Goal: Task Accomplishment & Management: Use online tool/utility

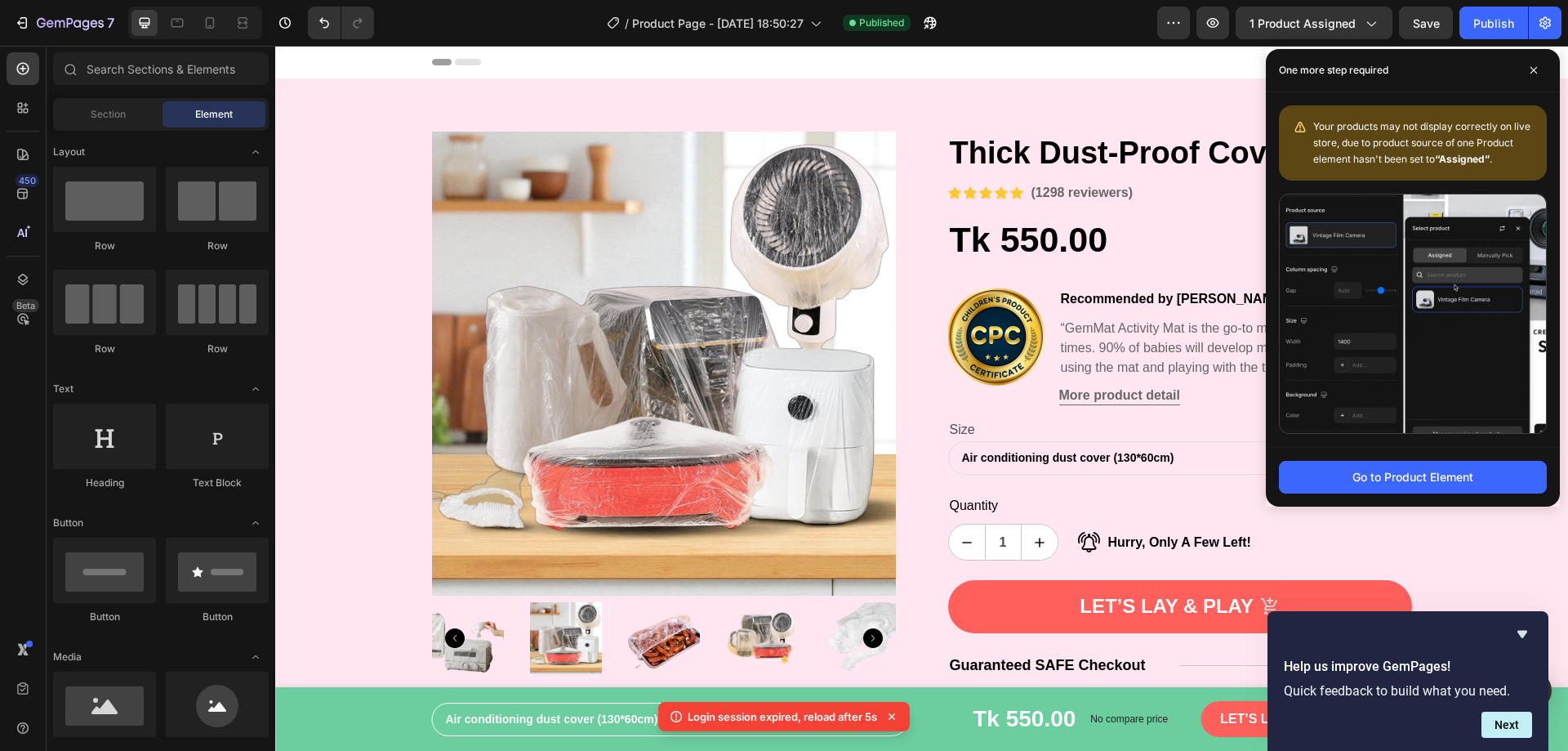
scroll to position [408, 0]
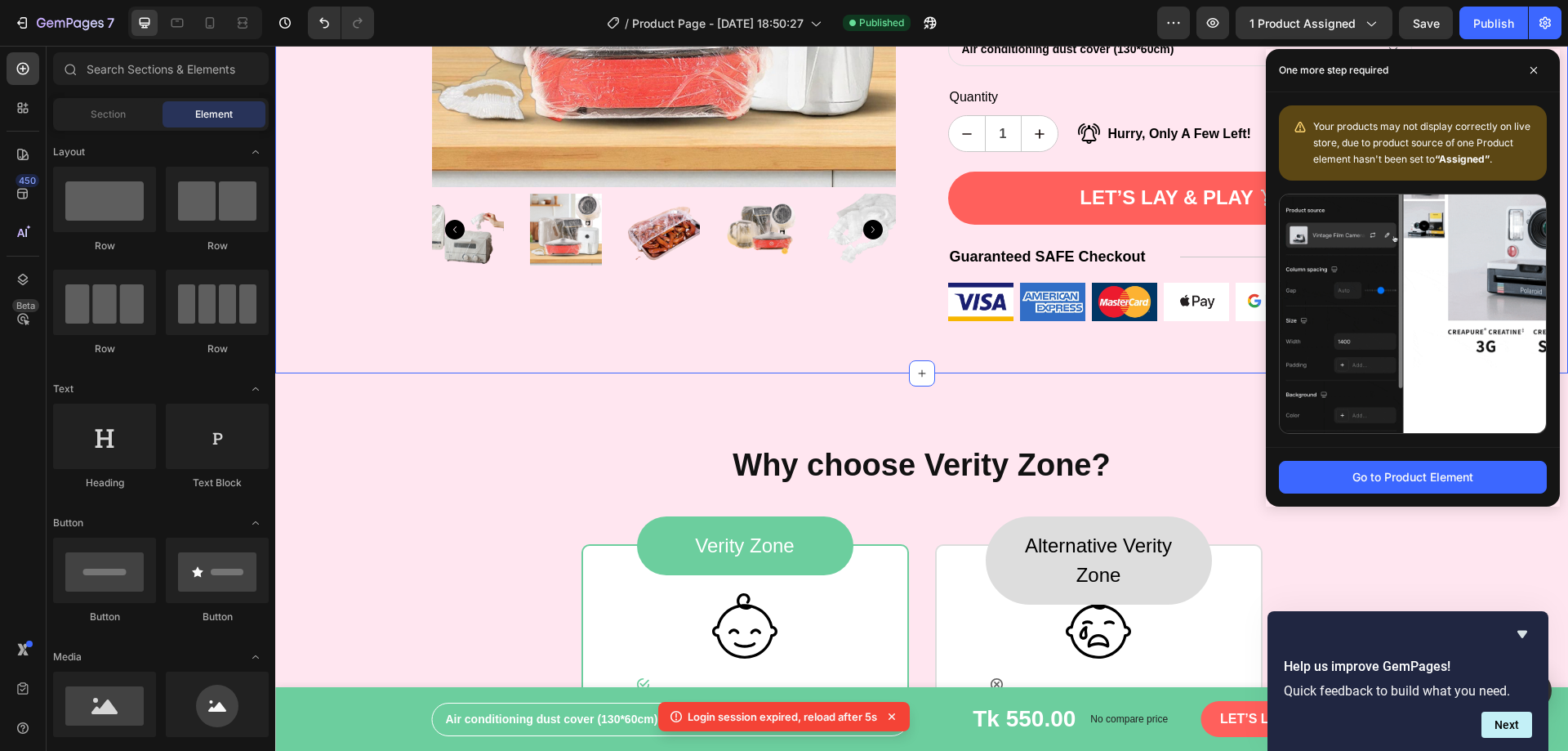
click at [1061, 318] on img at bounding box center [1053, 302] width 66 height 39
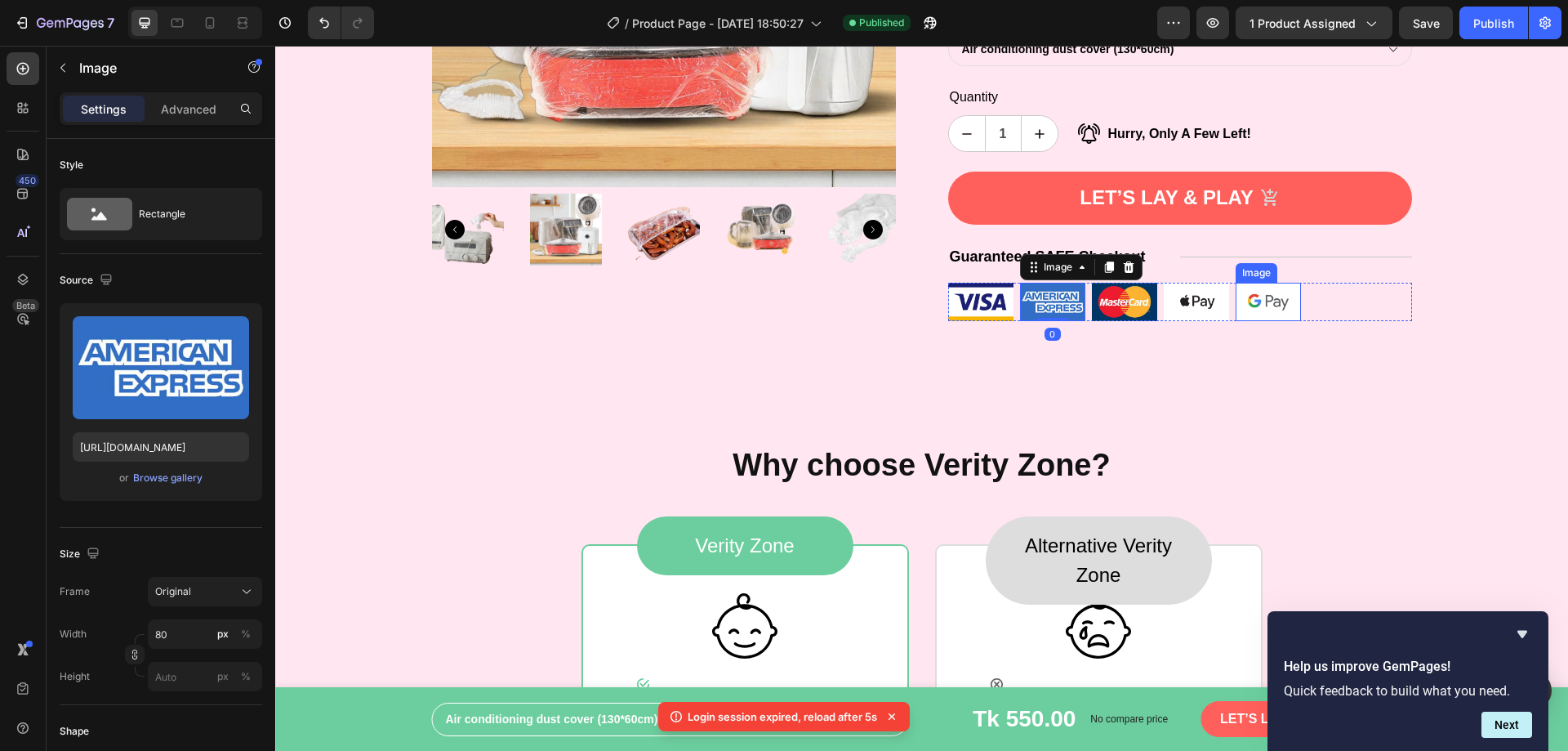
click at [1257, 301] on img at bounding box center [1269, 302] width 66 height 39
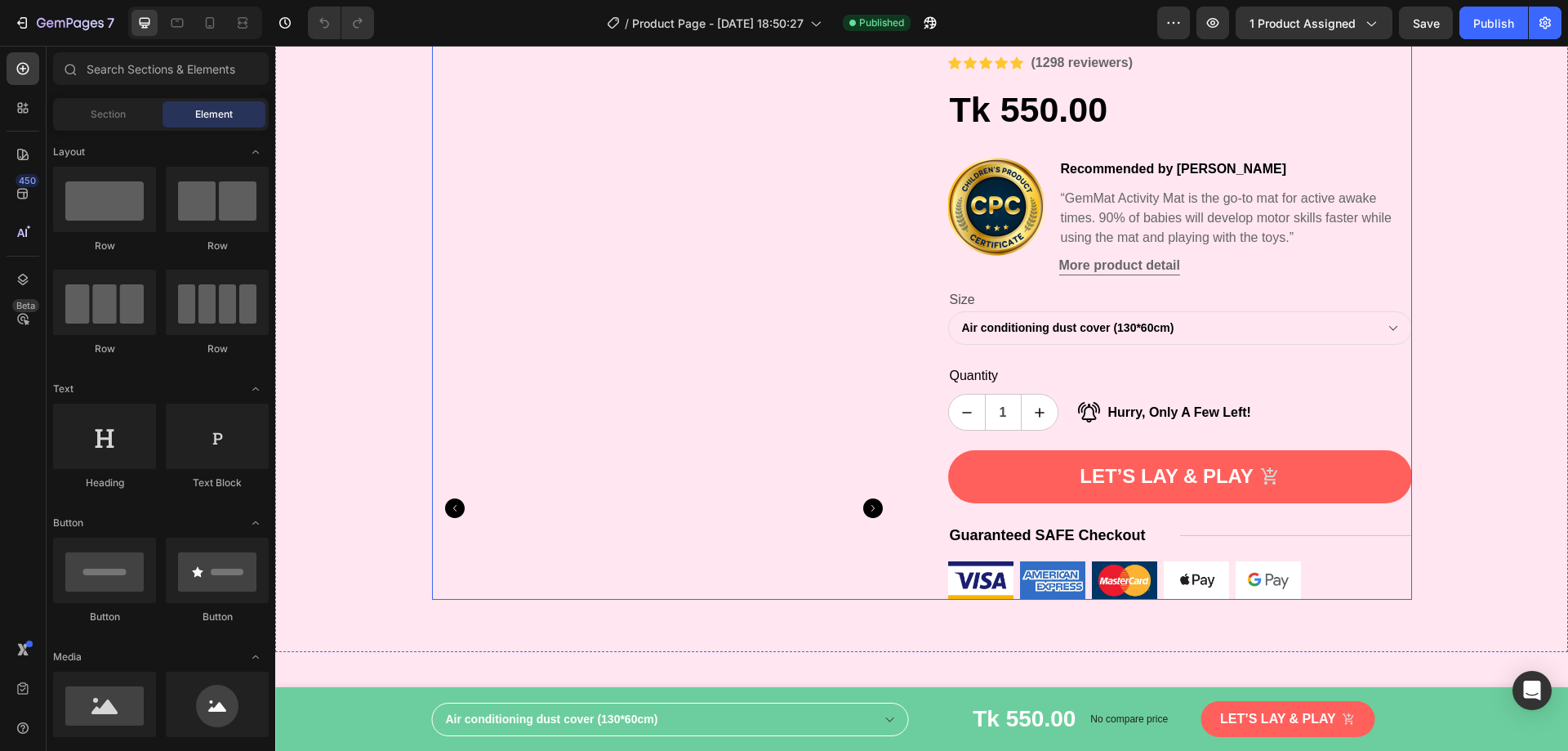
scroll to position [327, 0]
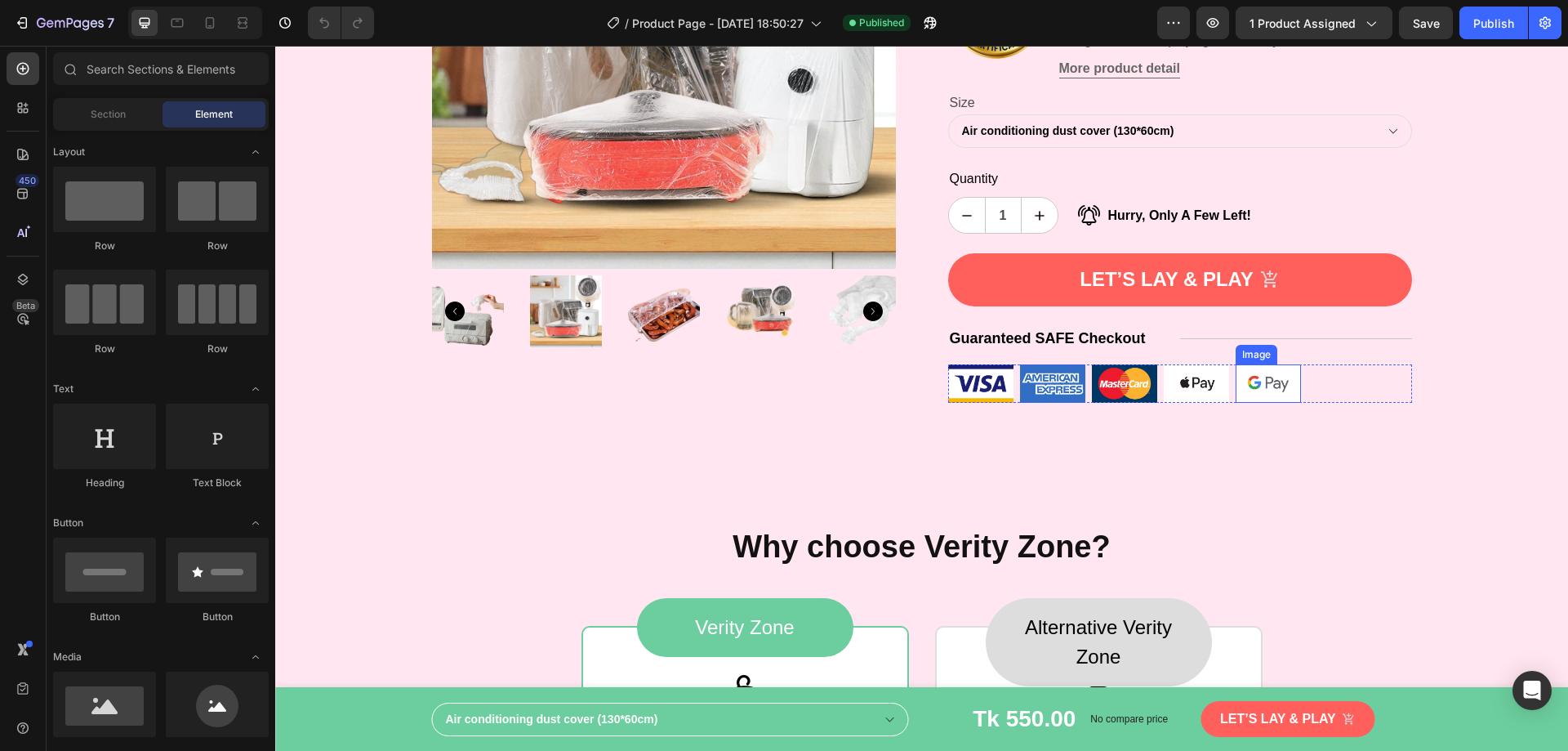
click at [1270, 386] on img at bounding box center [1269, 383] width 66 height 39
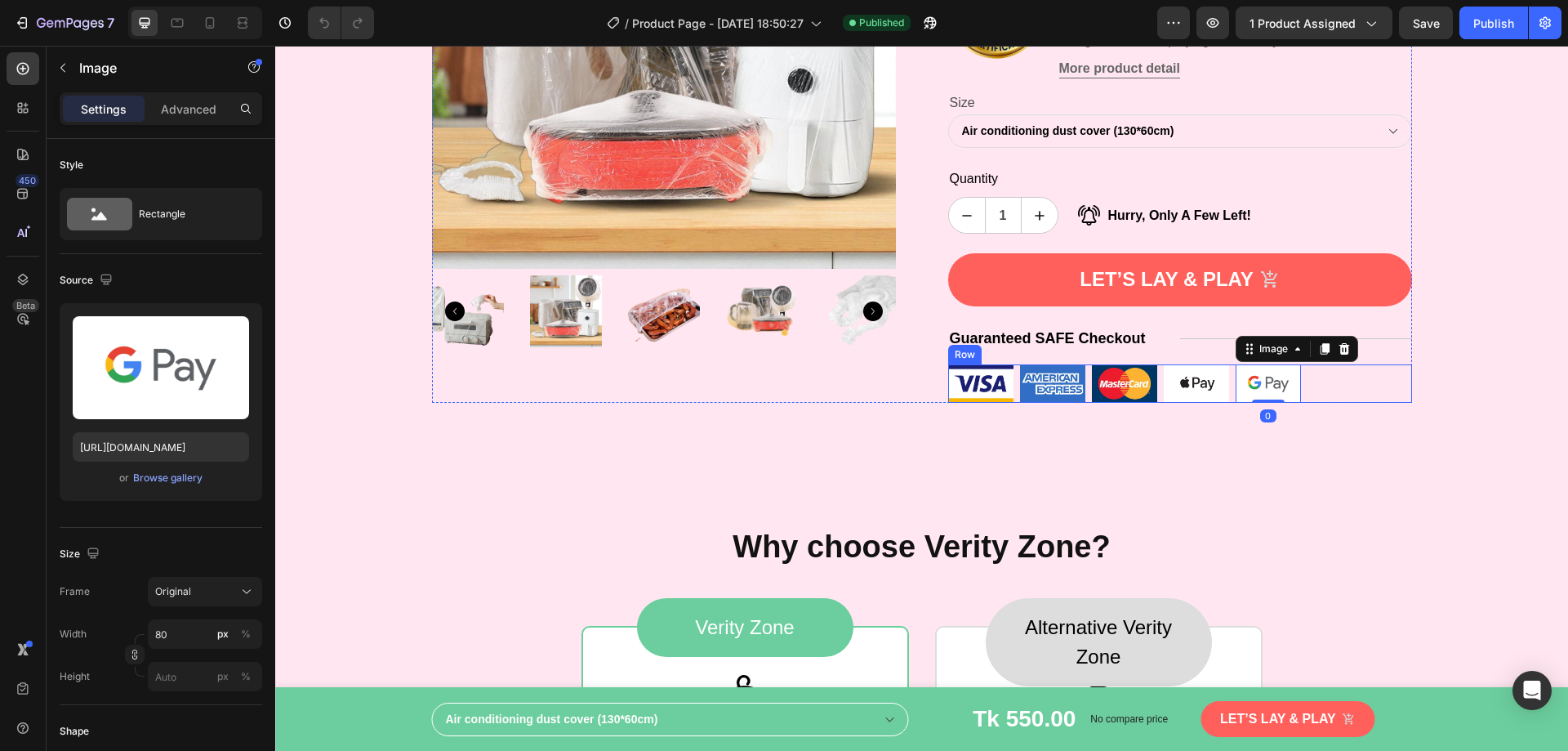
click at [1321, 391] on div "Image Image Image Image Image 0 Row" at bounding box center [1180, 383] width 464 height 39
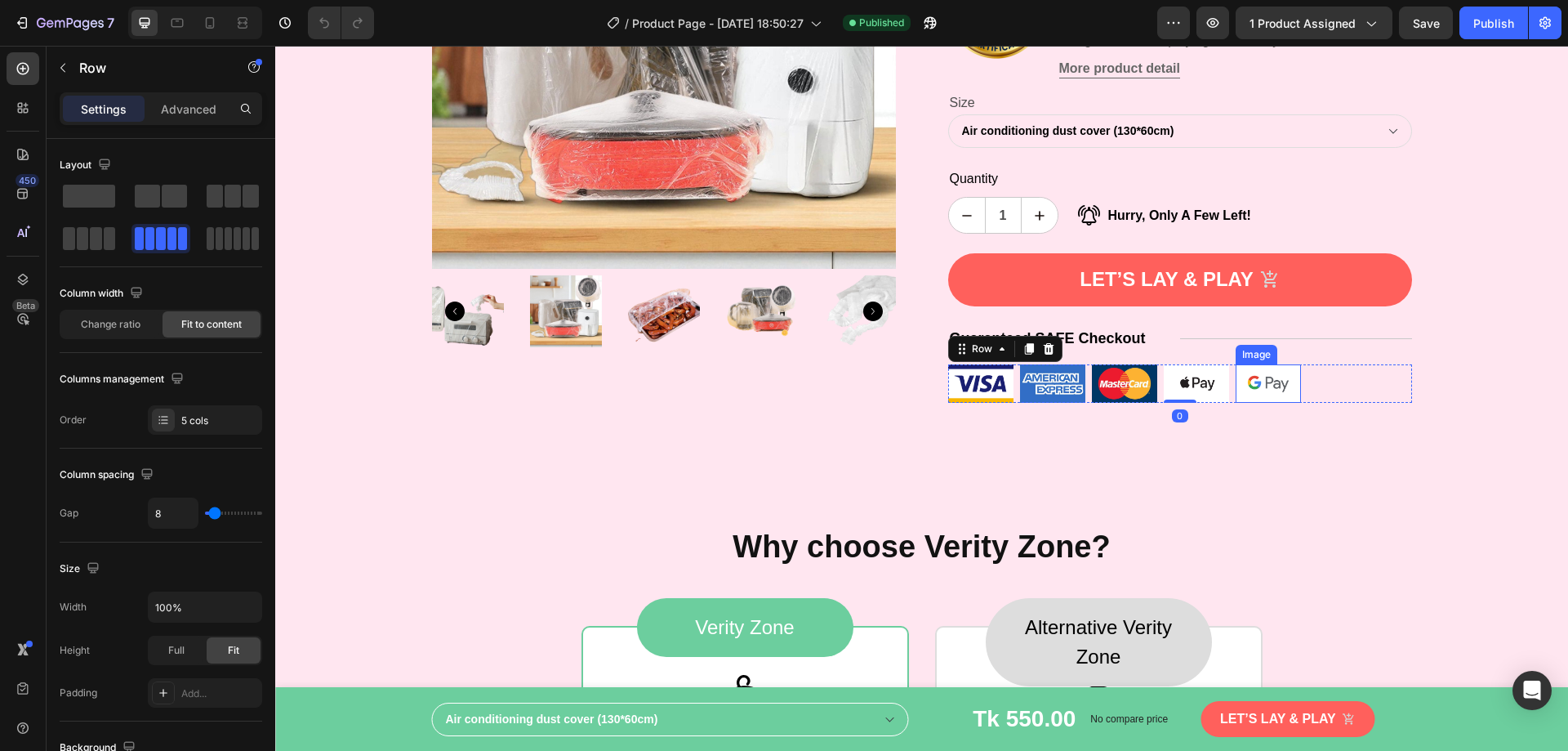
click at [1259, 397] on img at bounding box center [1269, 383] width 66 height 39
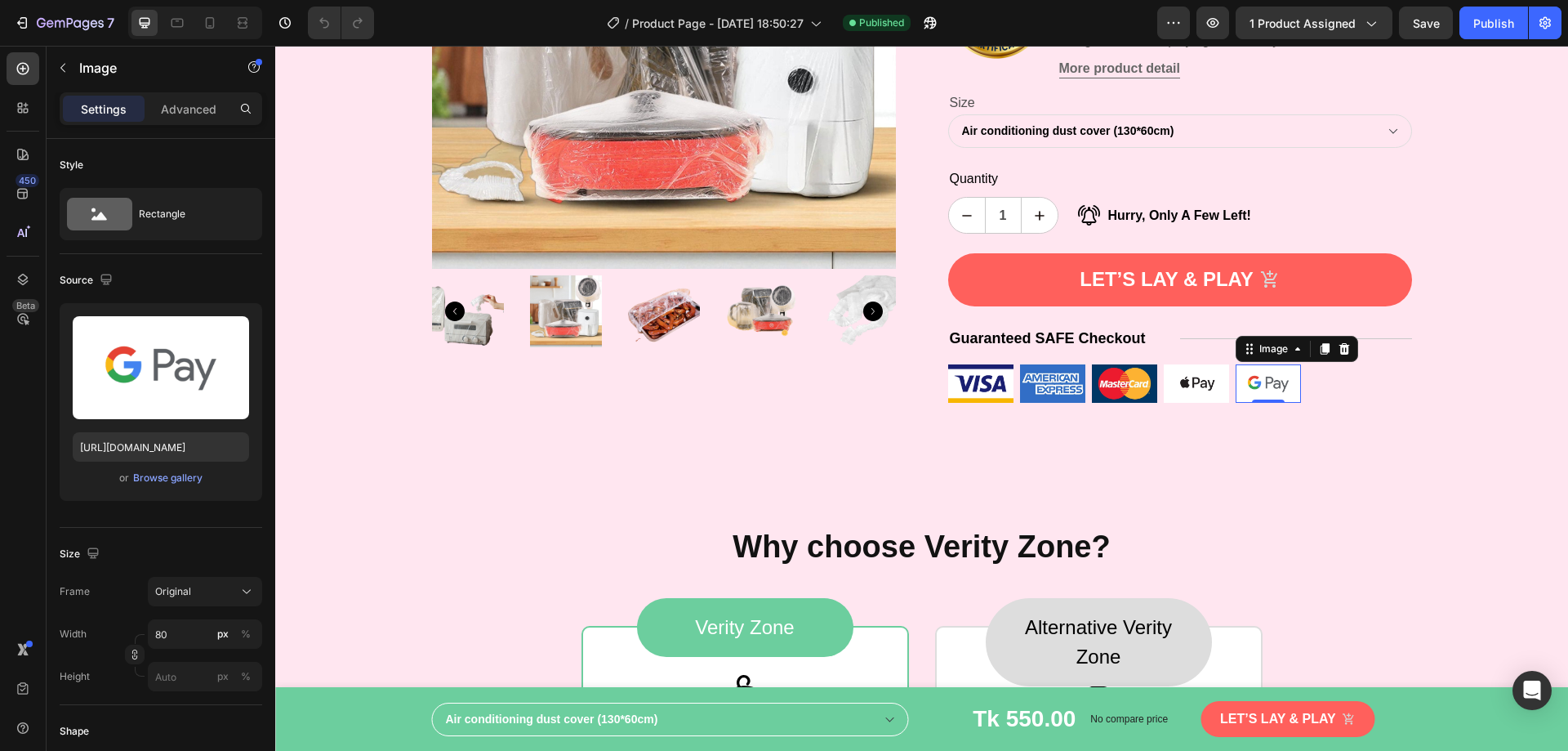
click at [1266, 379] on img at bounding box center [1269, 383] width 66 height 39
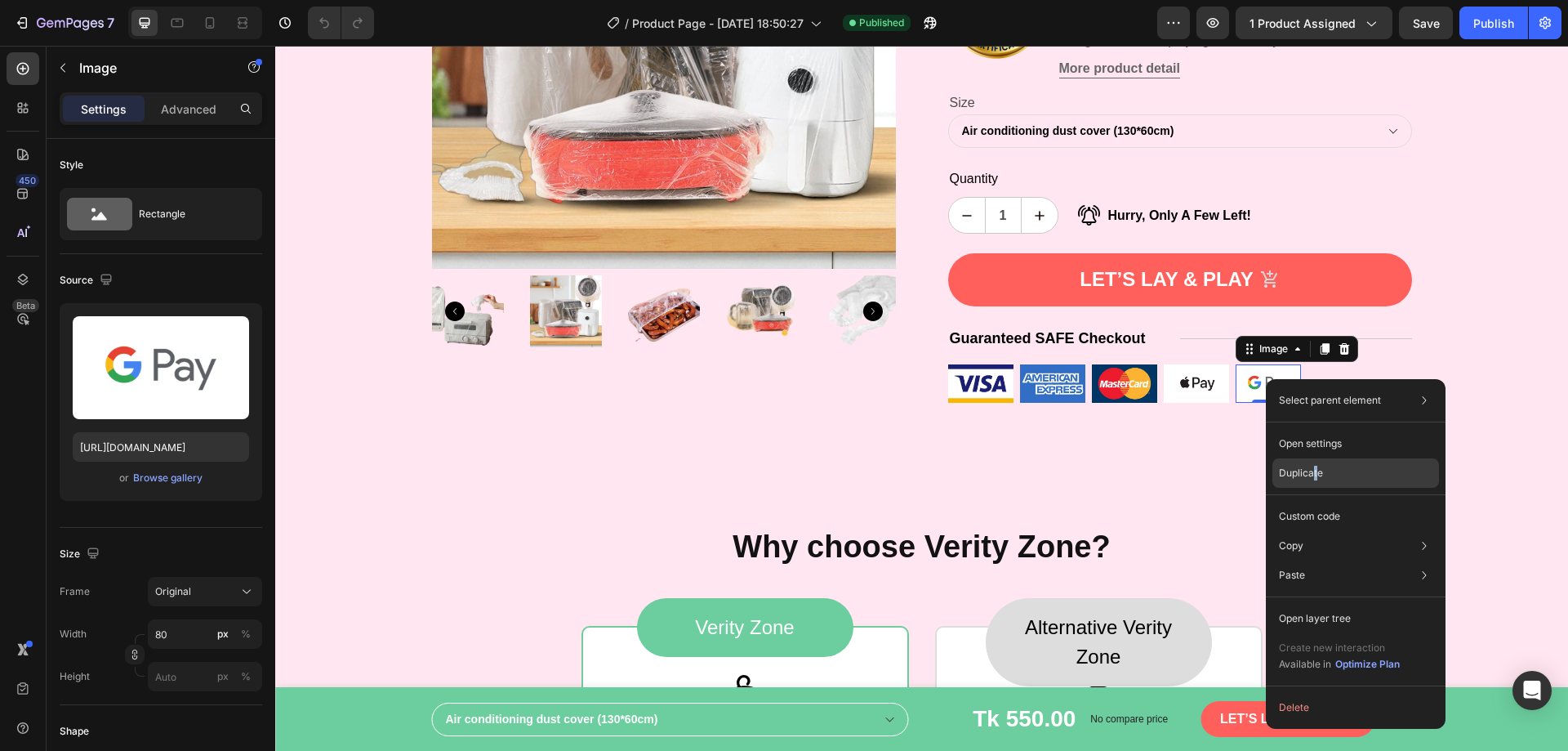
click at [1316, 466] on p "Duplicate" at bounding box center [1302, 473] width 44 height 15
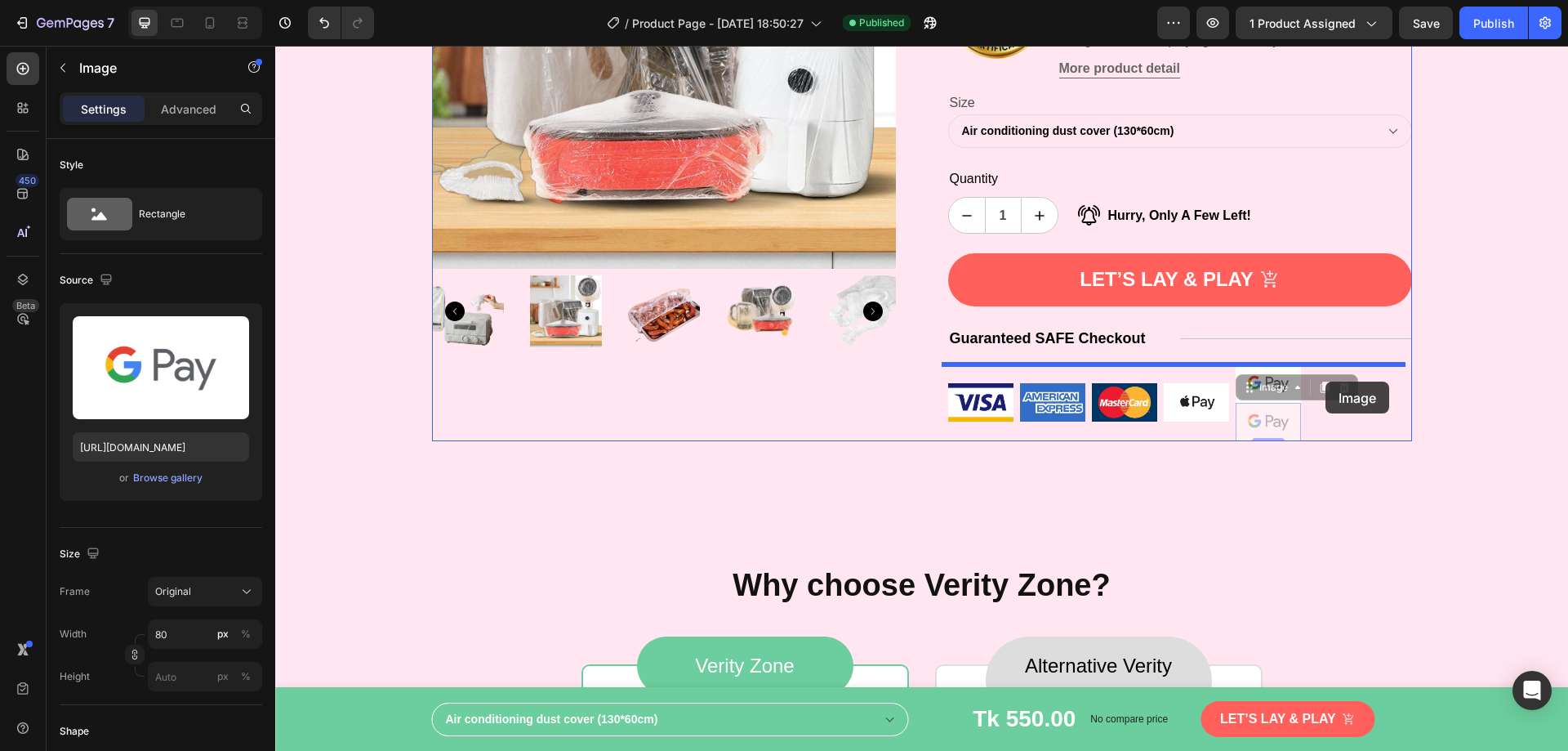
drag, startPoint x: 1244, startPoint y: 385, endPoint x: 1325, endPoint y: 381, distance: 81.1
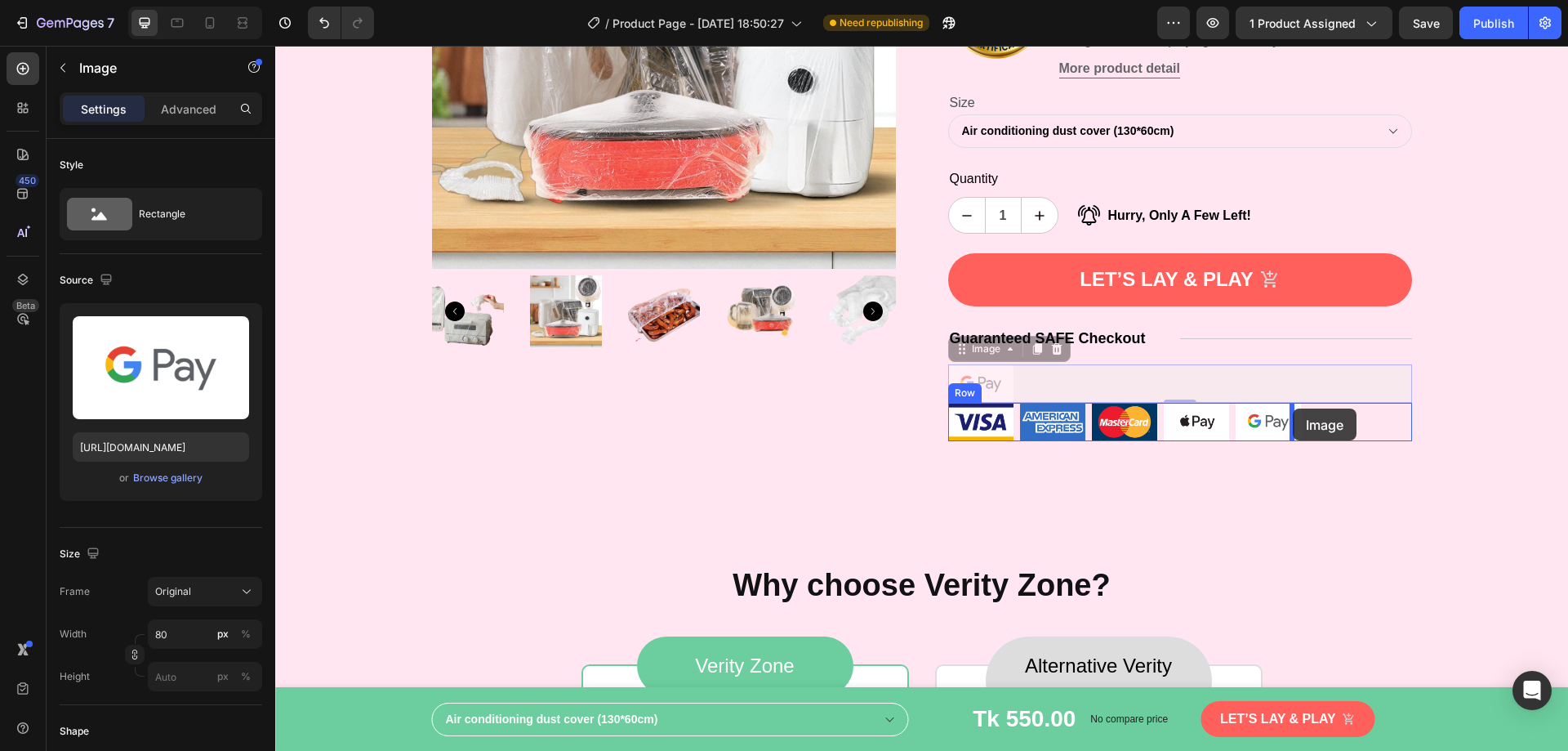
drag, startPoint x: 962, startPoint y: 348, endPoint x: 1293, endPoint y: 408, distance: 336.4
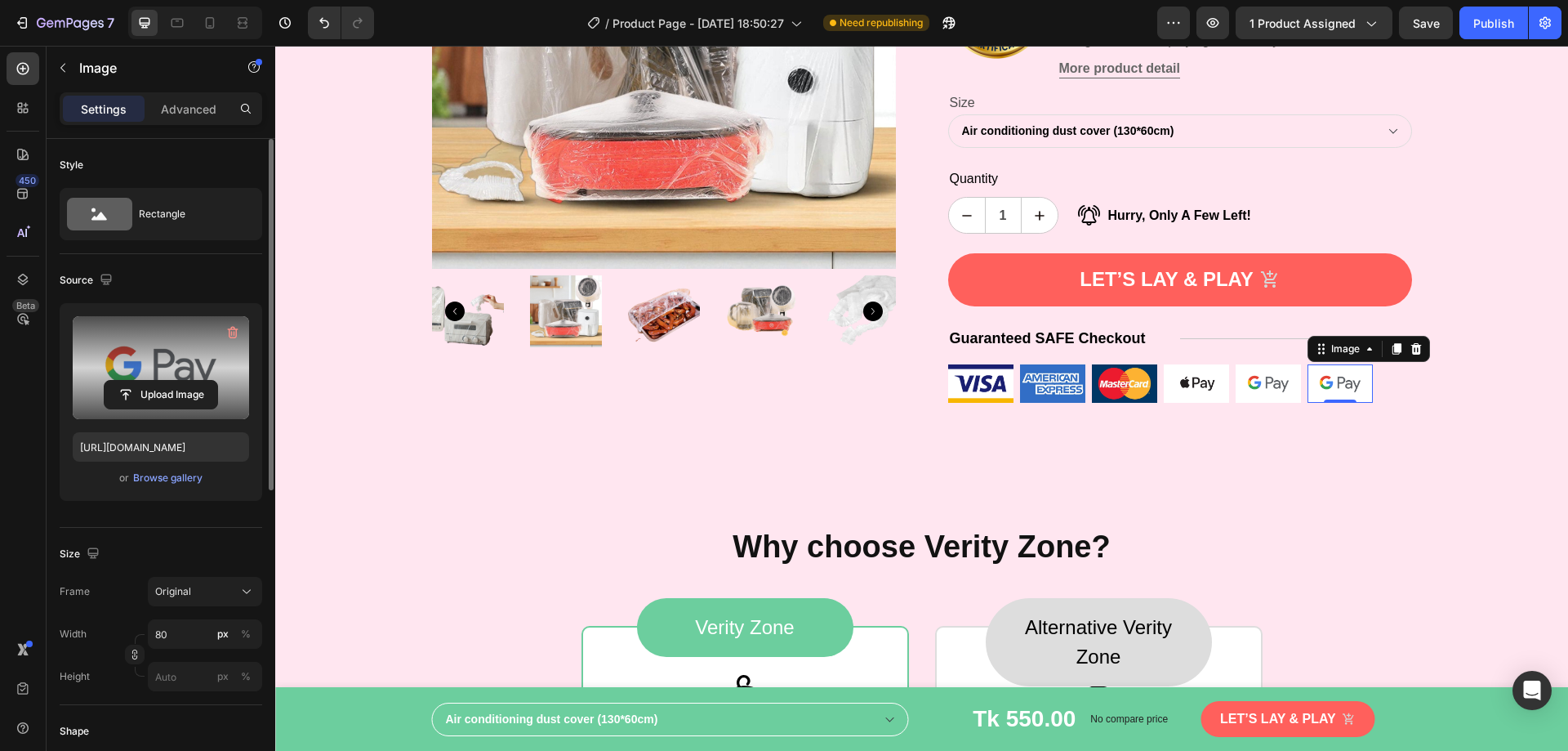
drag, startPoint x: 162, startPoint y: 343, endPoint x: 93, endPoint y: 390, distance: 83.5
click at [93, 390] on div "Upload Image" at bounding box center [161, 394] width 176 height 30
drag, startPoint x: 96, startPoint y: 362, endPoint x: 125, endPoint y: 344, distance: 34.1
click at [125, 344] on label at bounding box center [161, 368] width 176 height 103
click at [125, 380] on input "file" at bounding box center [161, 394] width 113 height 28
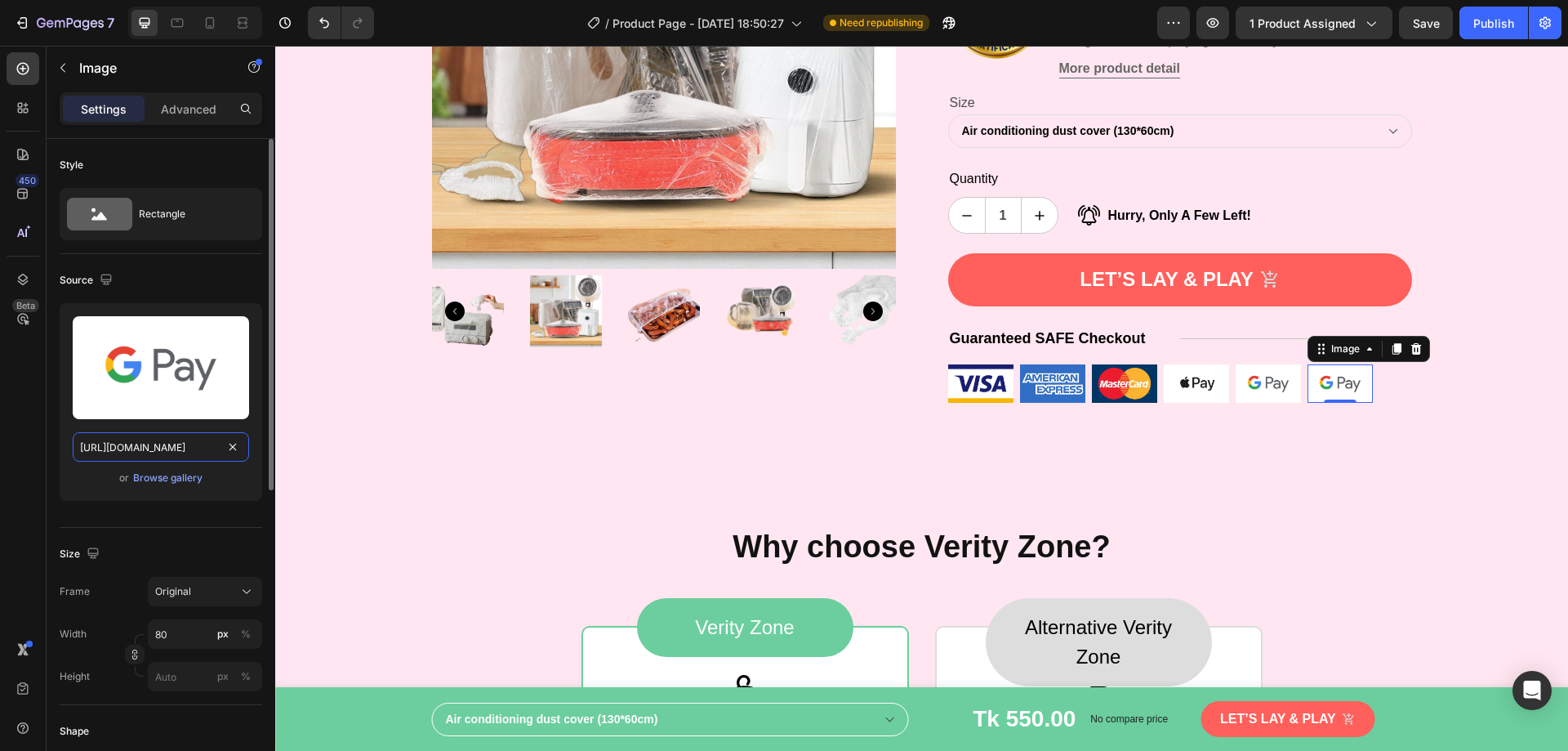
click at [196, 449] on input "[URL][DOMAIN_NAME]" at bounding box center [161, 447] width 176 height 30
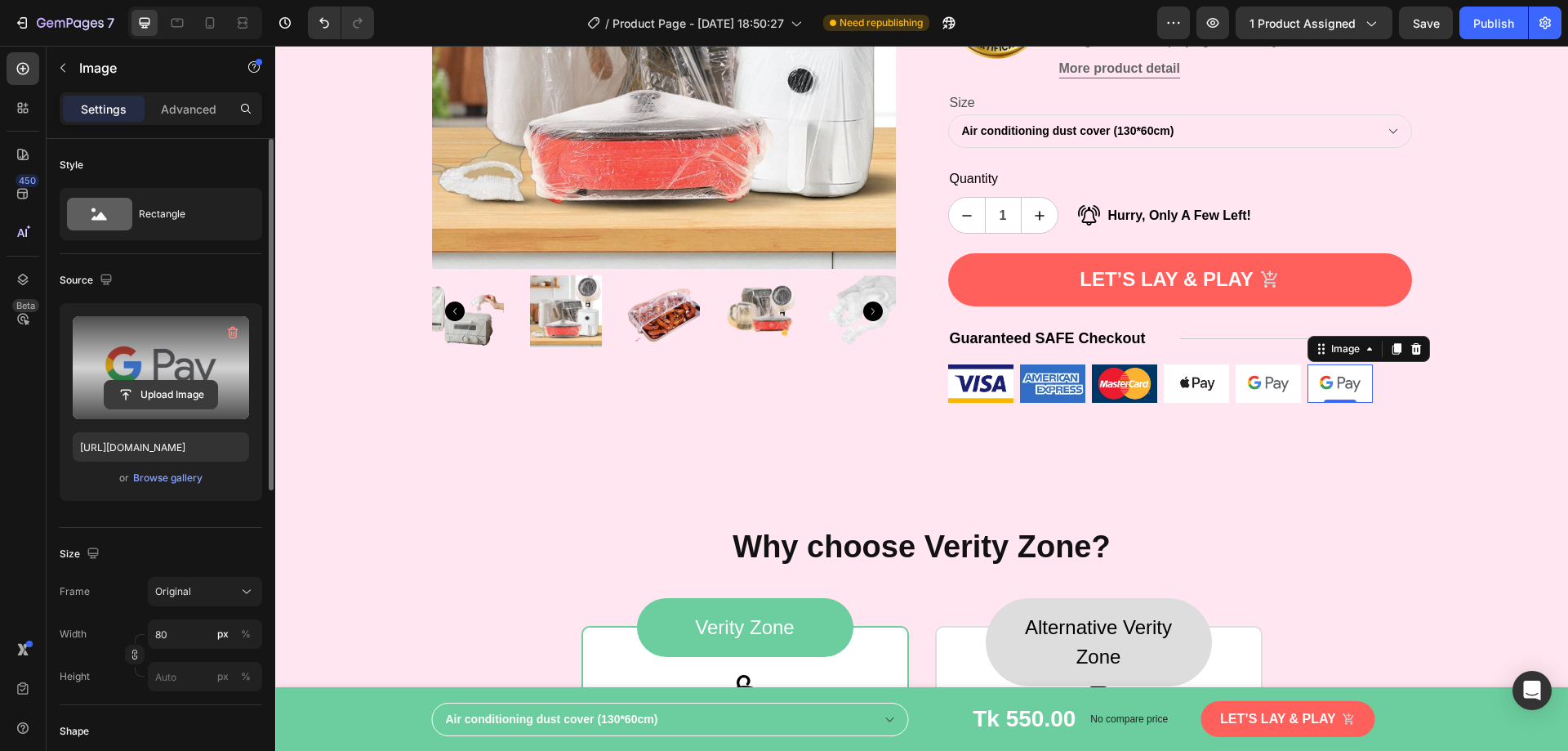
click at [169, 383] on input "file" at bounding box center [161, 394] width 113 height 28
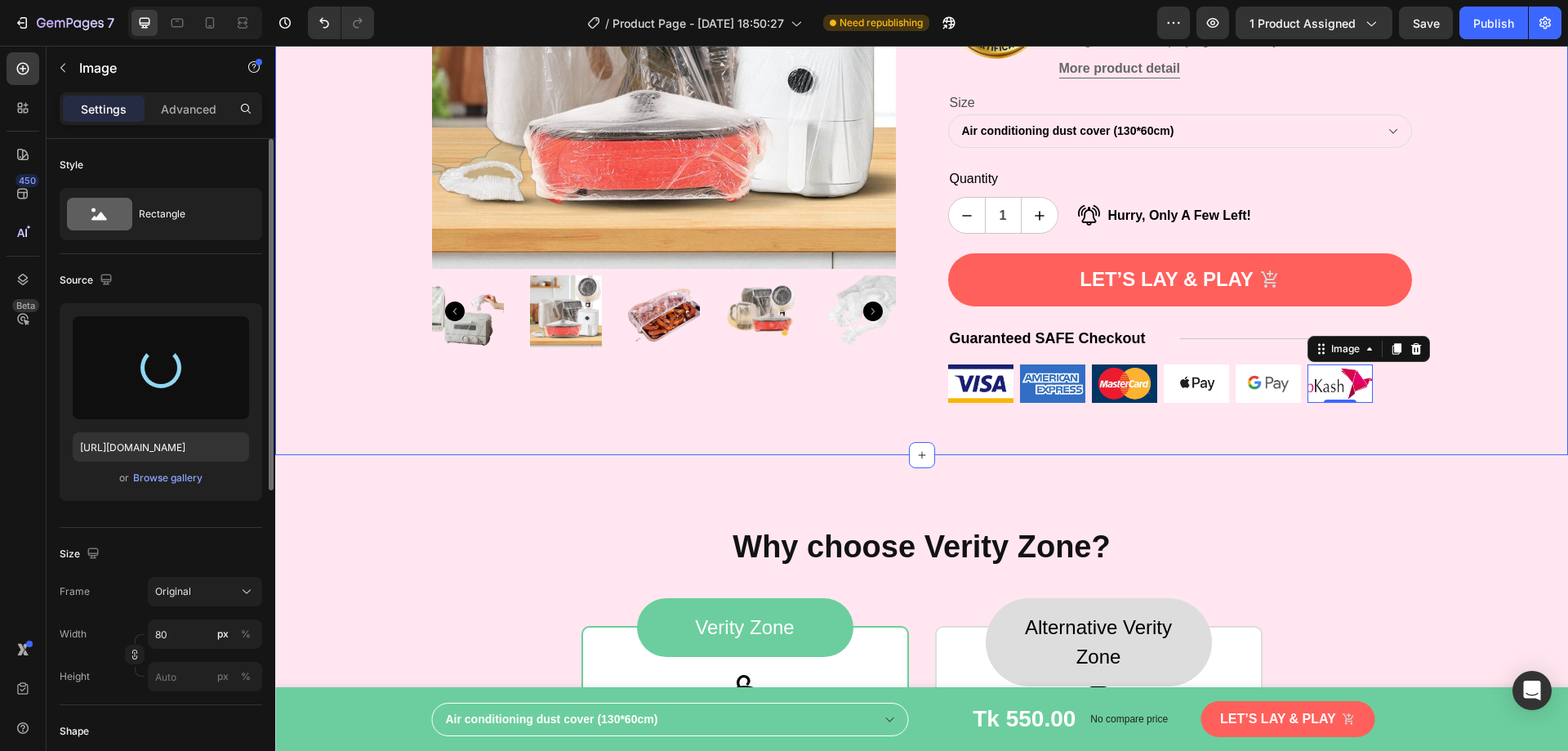
type input "[URL][DOMAIN_NAME]"
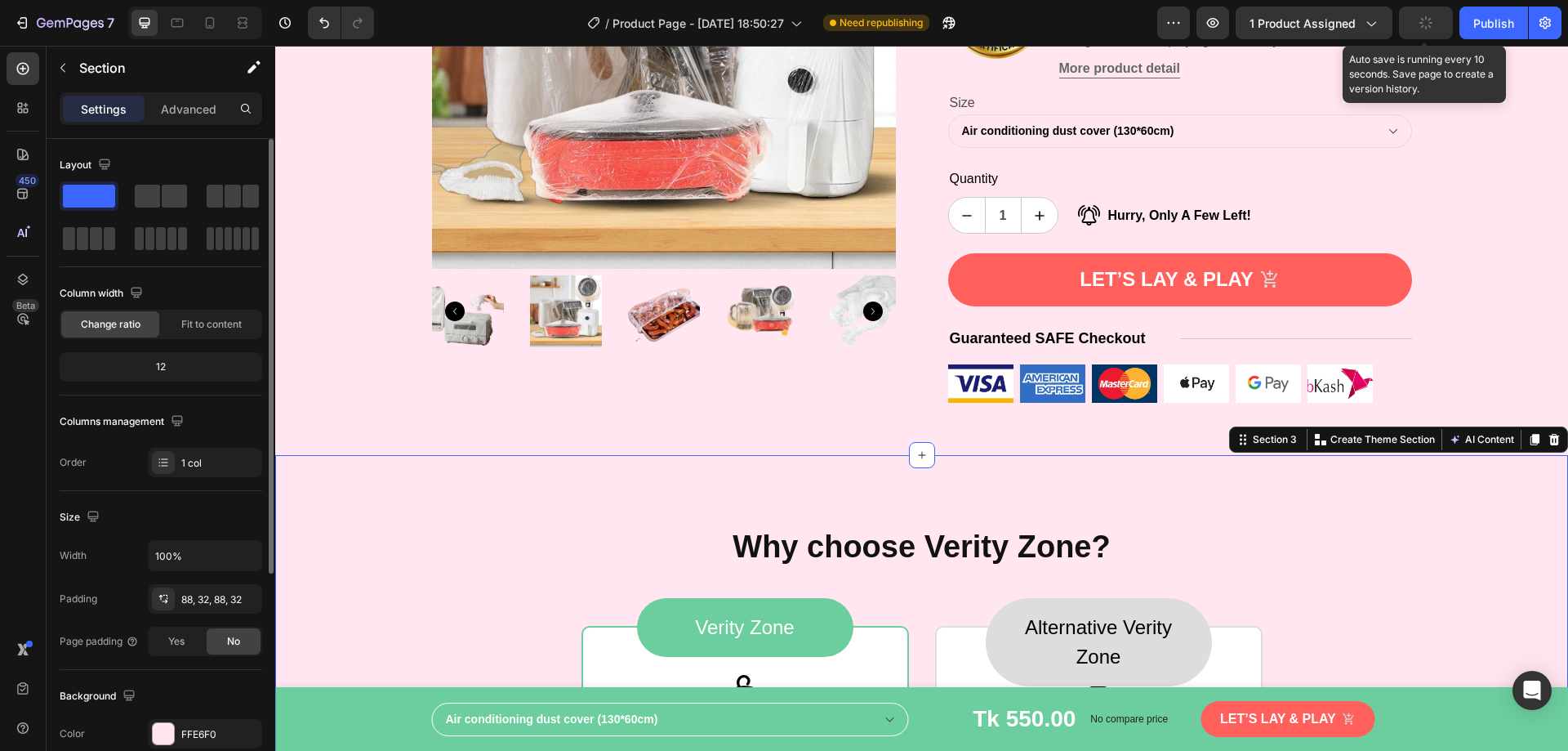
click at [1437, 22] on button "button" at bounding box center [1426, 23] width 54 height 33
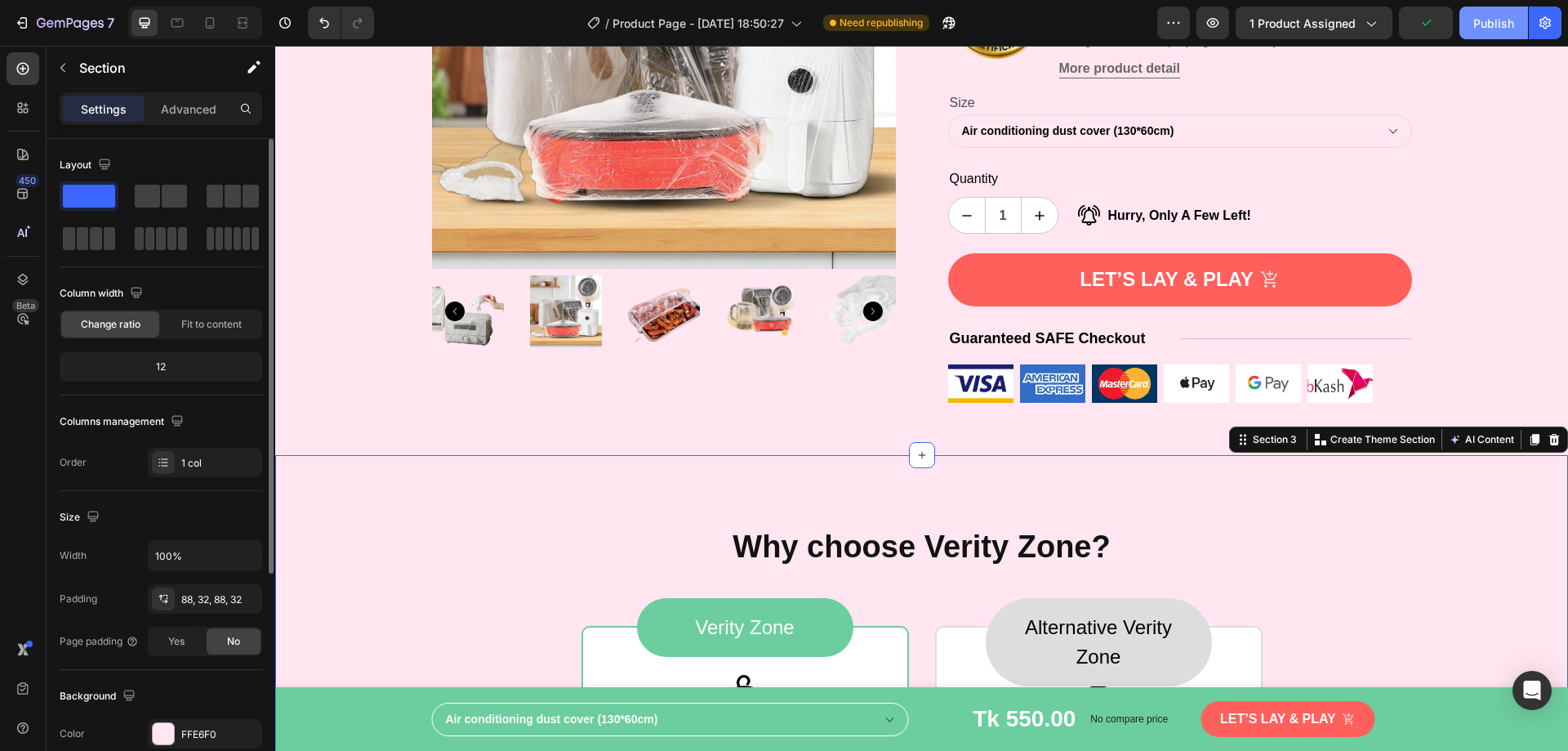
click at [1490, 25] on div "Publish" at bounding box center [1494, 23] width 41 height 17
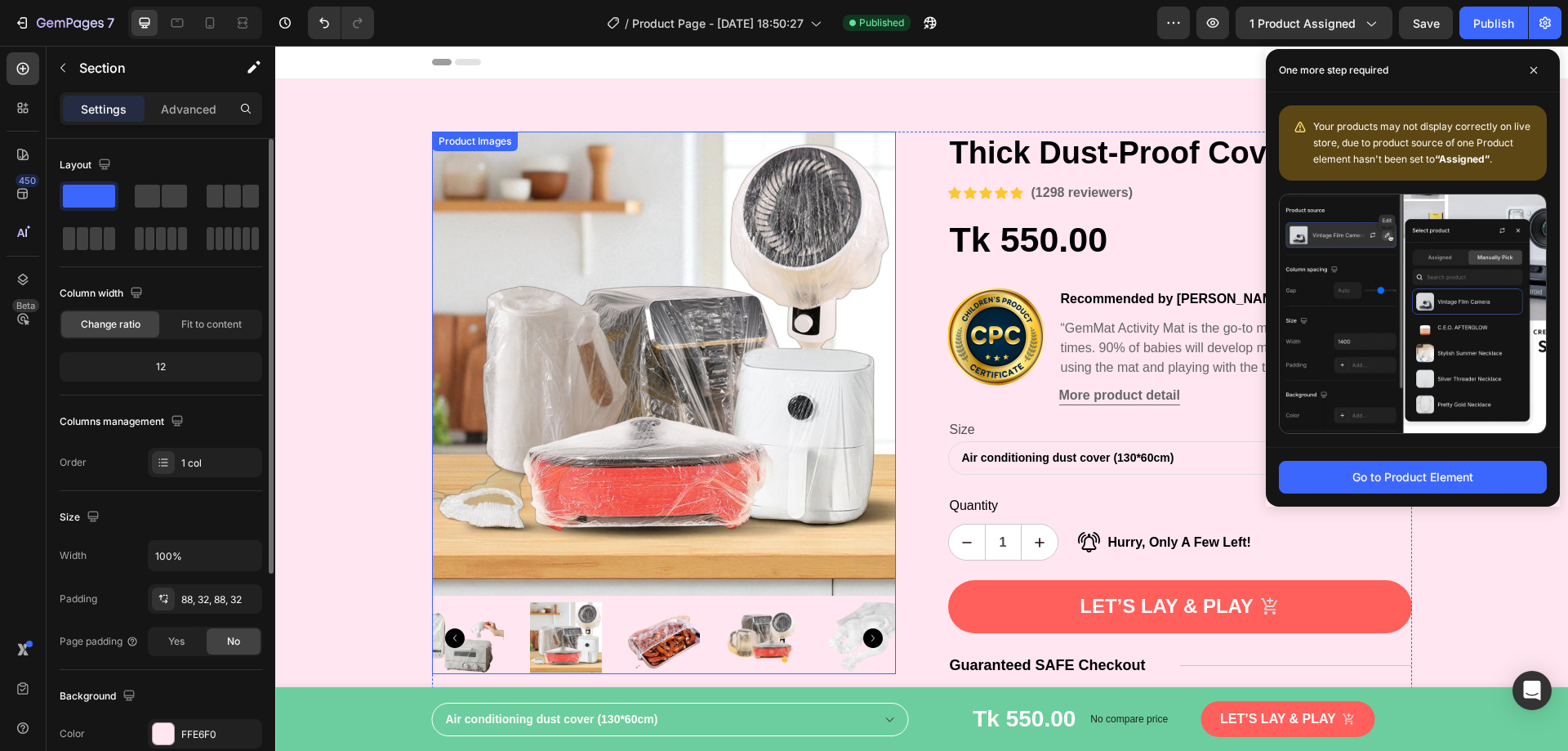
scroll to position [245, 0]
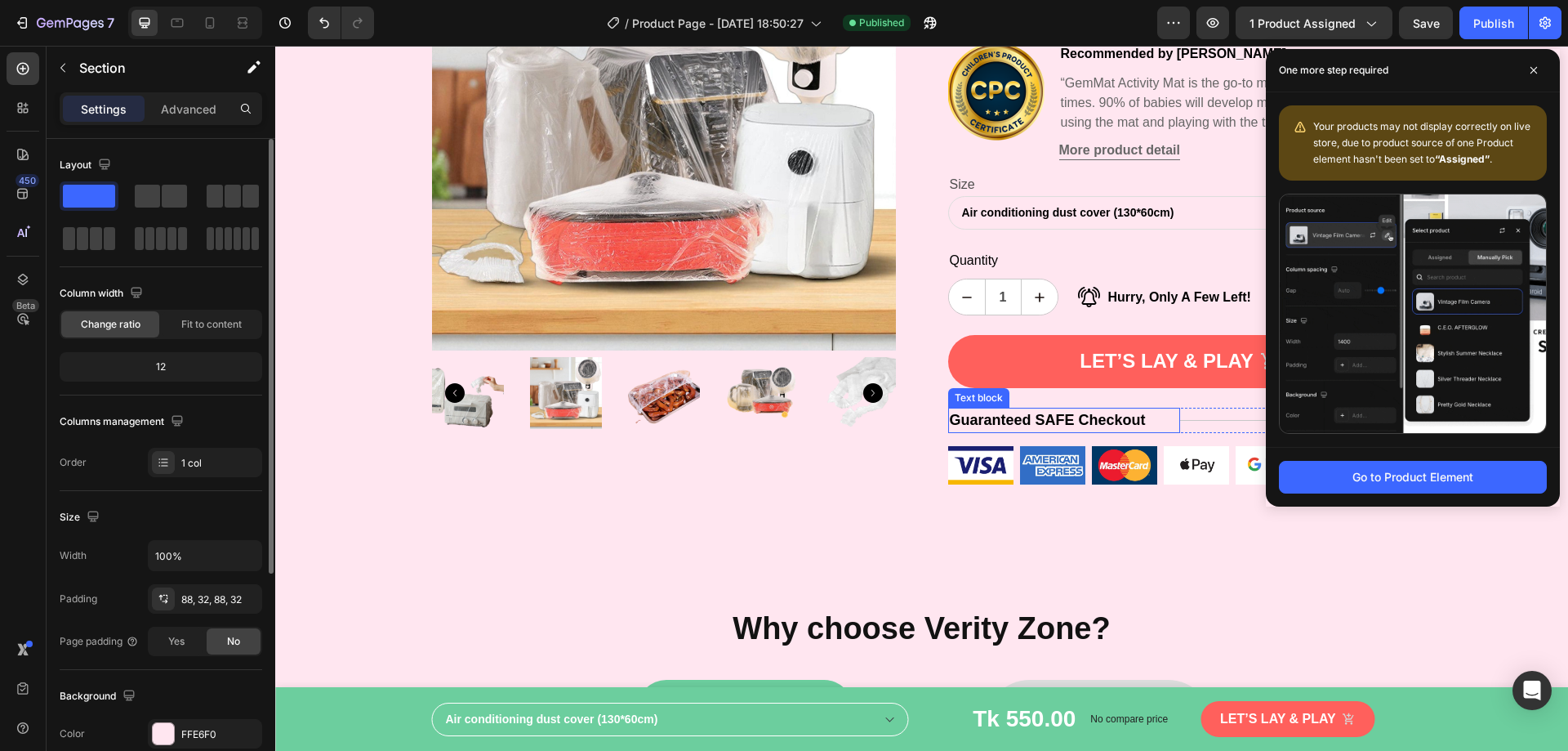
click at [1019, 412] on p "Guaranteed SAFE Checkout" at bounding box center [1064, 420] width 229 height 22
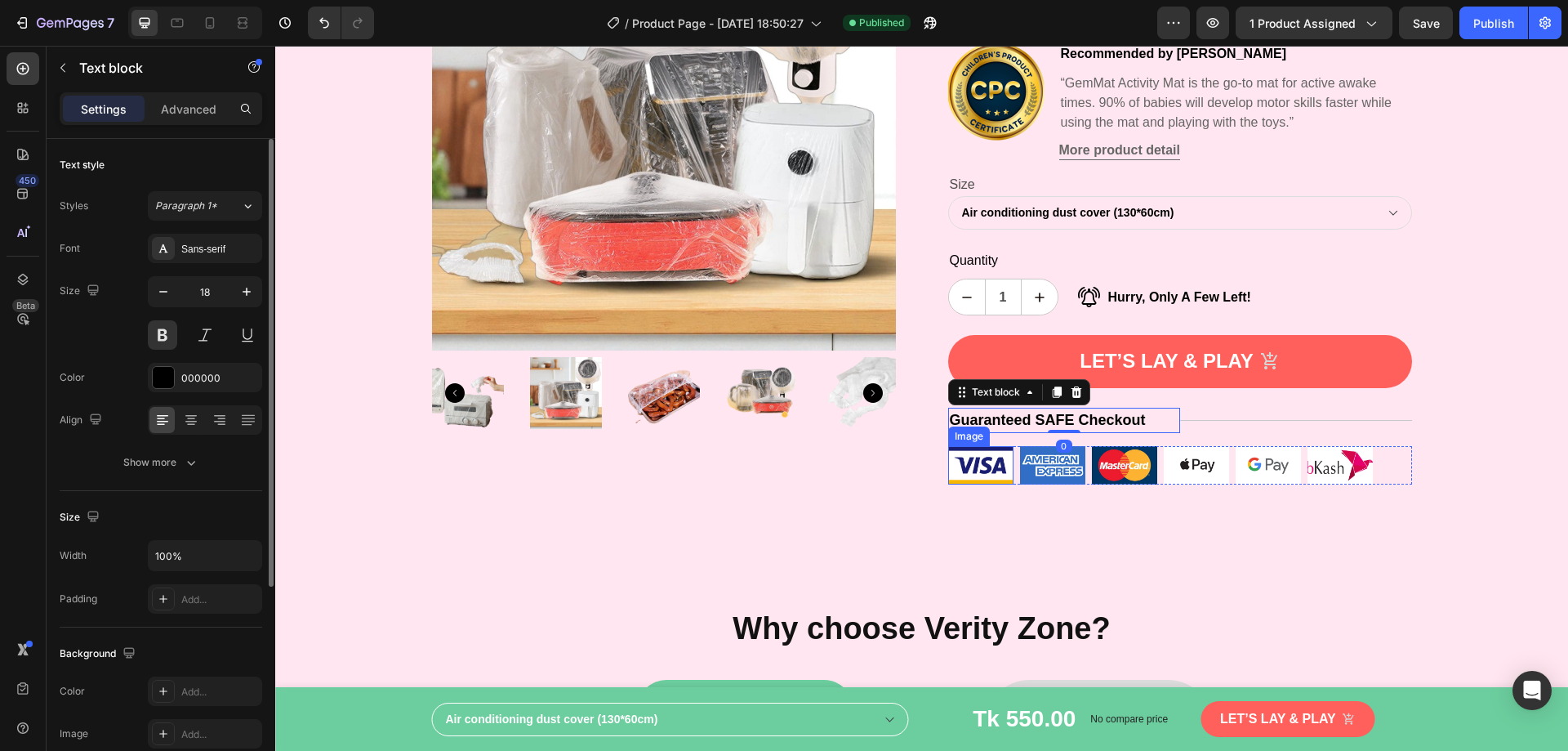
click at [999, 446] on img at bounding box center [981, 465] width 66 height 39
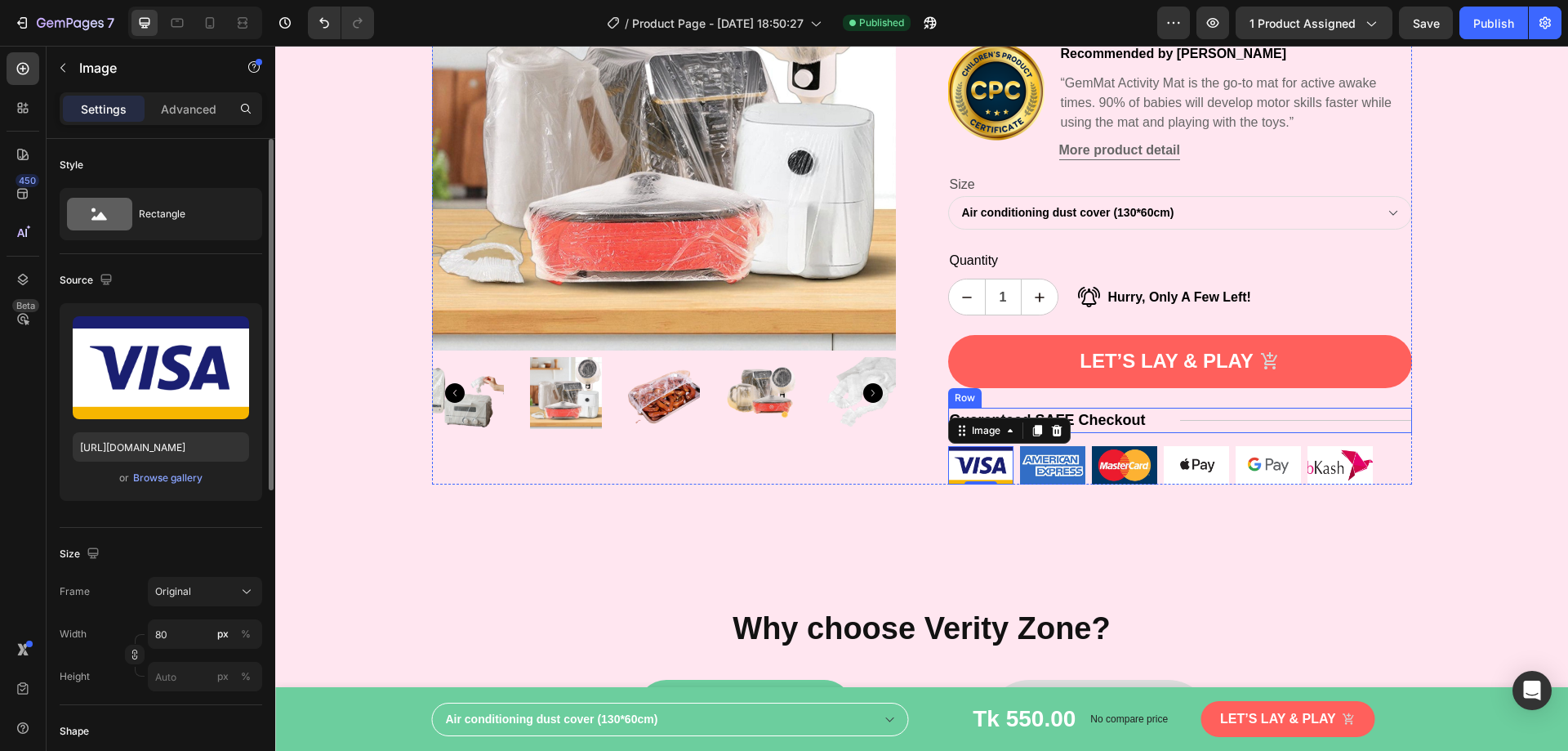
click at [1193, 433] on div "Thick Dust-Proof Covers Product Title Icon Icon Icon Icon Icon Icon List Hoz (1…" at bounding box center [1180, 184] width 464 height 598
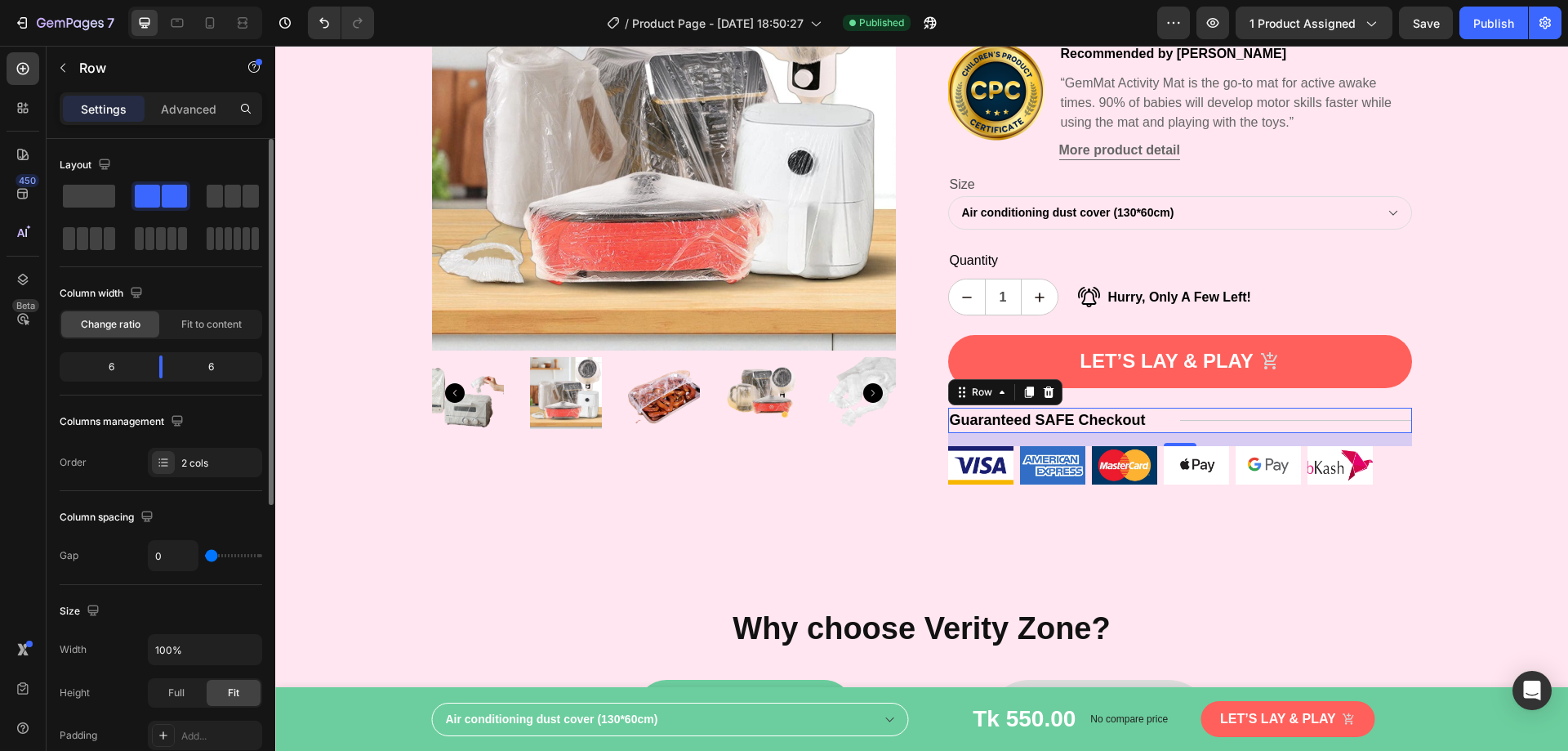
click at [1147, 438] on div "16" at bounding box center [1180, 439] width 464 height 13
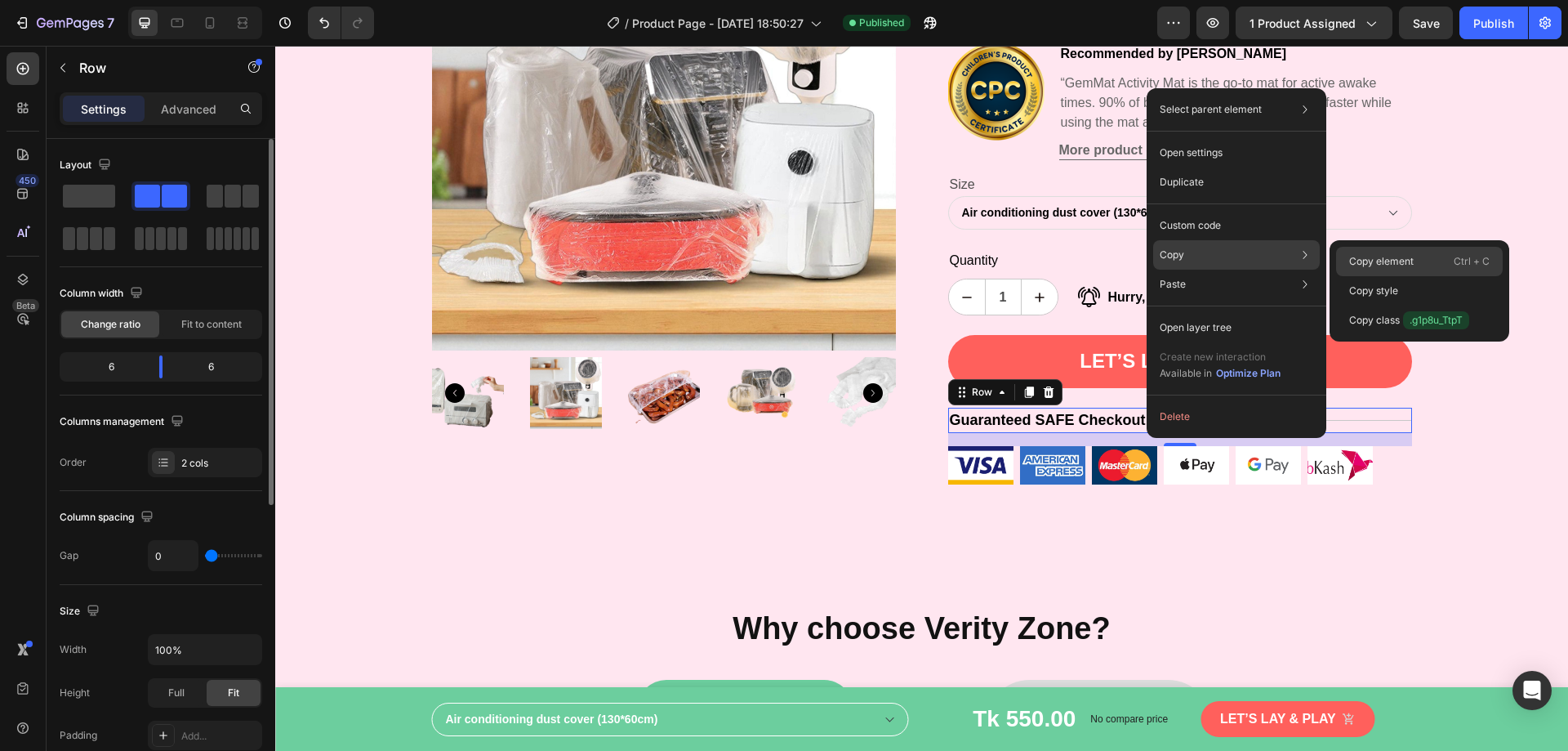
click at [1373, 257] on p "Copy element" at bounding box center [1381, 262] width 65 height 15
